Goal: Task Accomplishment & Management: Manage account settings

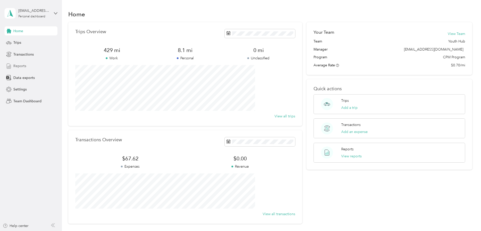
click at [21, 64] on span "Reports" at bounding box center [19, 65] width 13 height 5
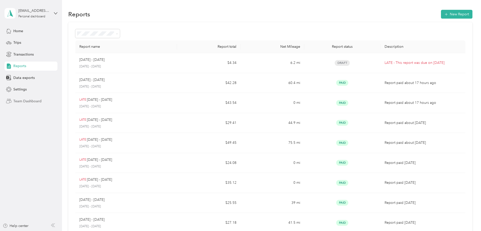
click at [26, 99] on span "Team Dashboard" at bounding box center [27, 101] width 28 height 5
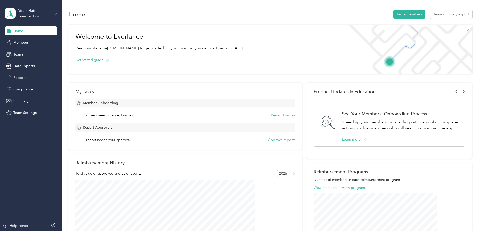
click at [27, 76] on div "Reports" at bounding box center [31, 77] width 53 height 9
